Goal: Task Accomplishment & Management: Use online tool/utility

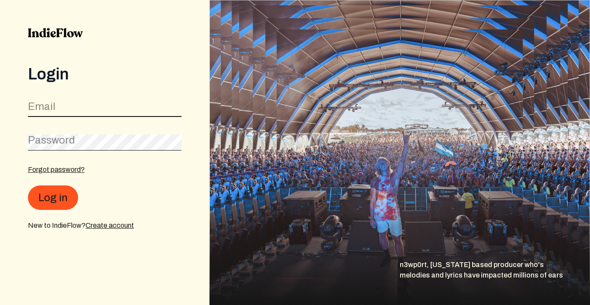
click at [81, 112] on input "email" at bounding box center [105, 108] width 154 height 17
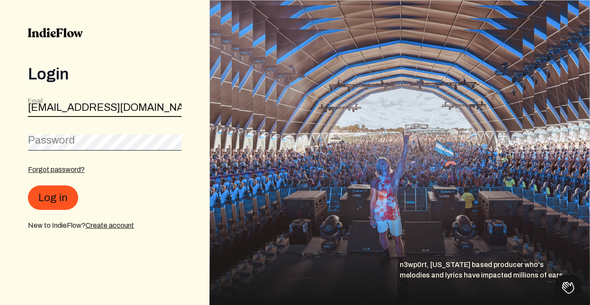
type input "[EMAIL_ADDRESS][DOMAIN_NAME]"
click at [68, 137] on div "Password" at bounding box center [105, 140] width 154 height 20
click at [28, 185] on button "Log in" at bounding box center [53, 197] width 50 height 24
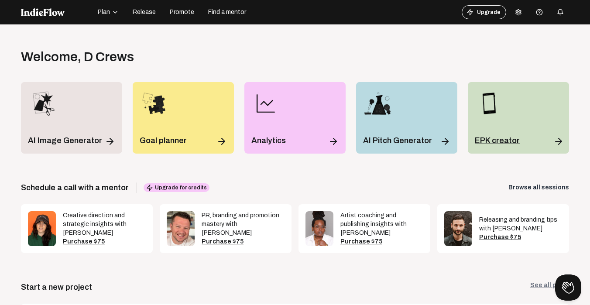
click at [497, 144] on p "EPK creator" at bounding box center [497, 140] width 45 height 12
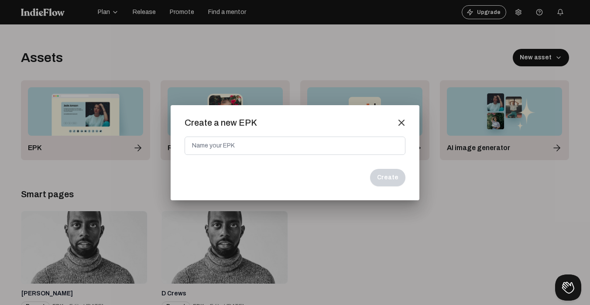
click at [401, 122] on mat-icon "close" at bounding box center [401, 123] width 8 height 8
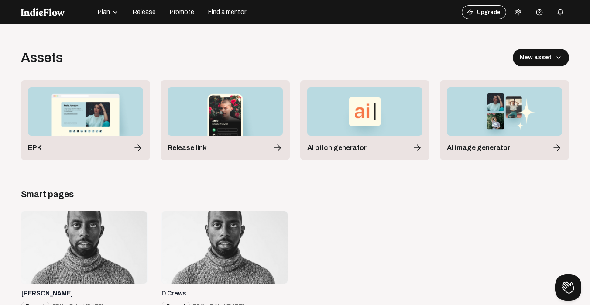
click at [371, 50] on div "Assets New asset" at bounding box center [295, 57] width 548 height 17
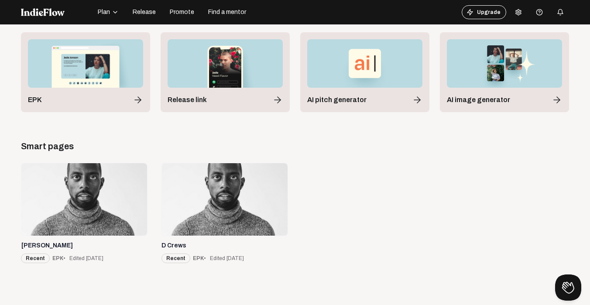
scroll to position [24, 0]
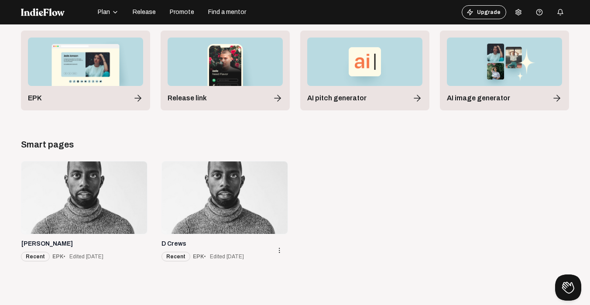
click at [217, 199] on div at bounding box center [225, 197] width 126 height 72
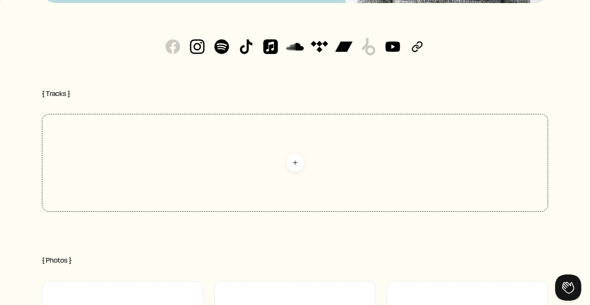
scroll to position [262, 0]
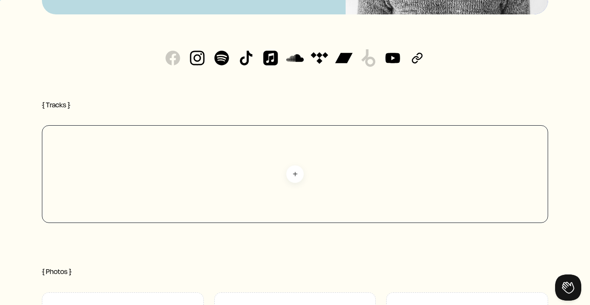
click at [294, 175] on mat-icon "add" at bounding box center [295, 174] width 8 height 8
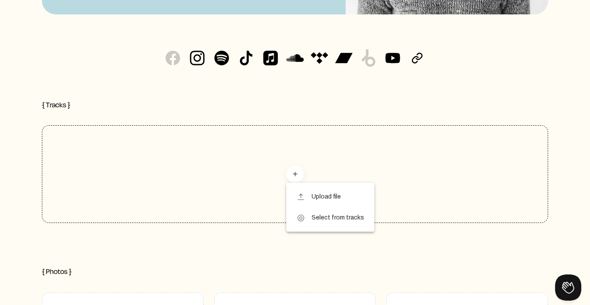
click at [236, 119] on div at bounding box center [295, 152] width 590 height 305
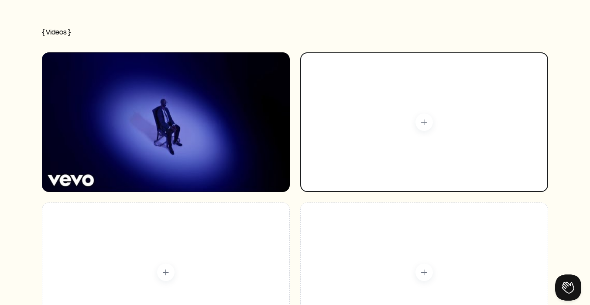
scroll to position [959, 0]
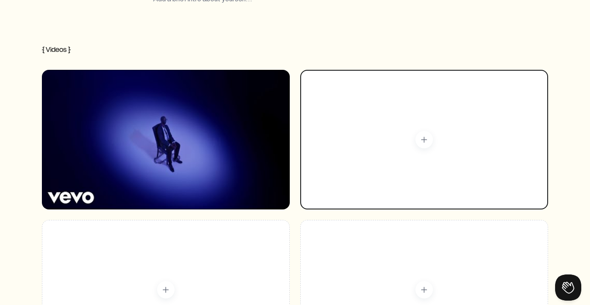
click at [426, 138] on div "add" at bounding box center [424, 140] width 248 height 140
